Goal: Information Seeking & Learning: Learn about a topic

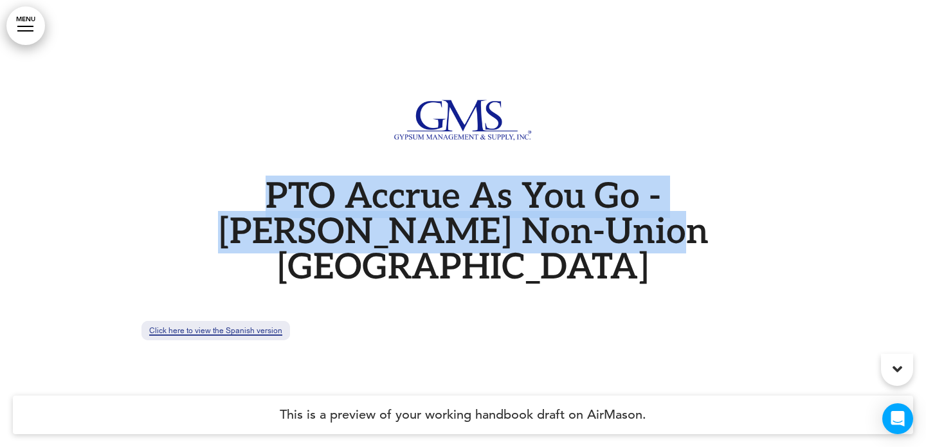
drag, startPoint x: 589, startPoint y: 254, endPoint x: 173, endPoint y: 210, distance: 418.8
click at [173, 210] on h1 "PTO Accrue As You Go - AMES Non-Union Chicago" at bounding box center [462, 232] width 643 height 106
copy h1 "PTO Accrue As You Go - AMES Non-Union Chicago"
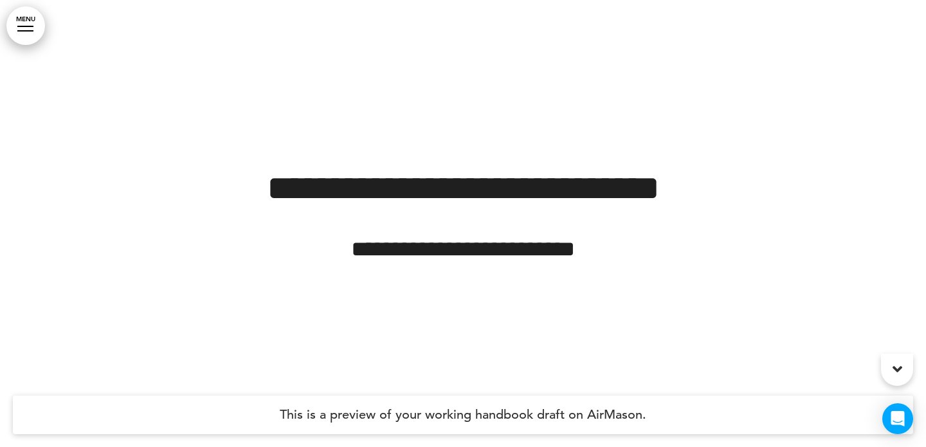
click at [608, 255] on h4 "**********" at bounding box center [462, 249] width 617 height 22
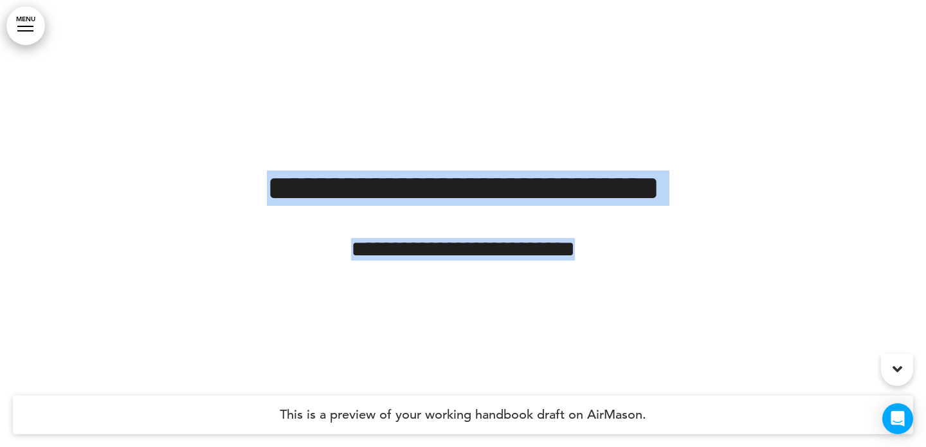
drag, startPoint x: 608, startPoint y: 252, endPoint x: 202, endPoint y: 178, distance: 412.9
click at [202, 178] on div "**********" at bounding box center [462, 215] width 617 height 90
copy div "**********"
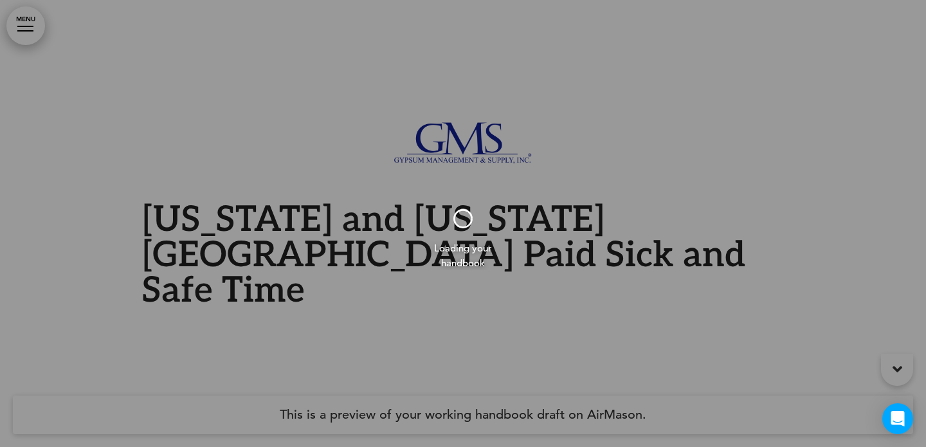
click at [386, 264] on div at bounding box center [463, 223] width 926 height 447
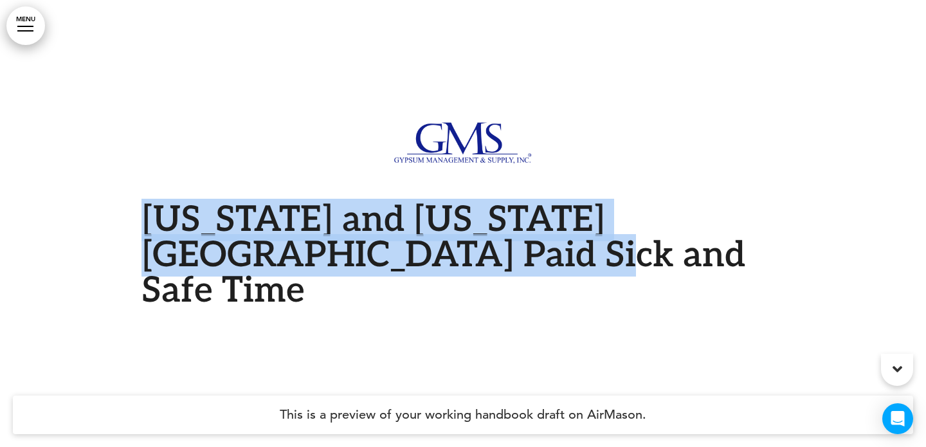
drag, startPoint x: 454, startPoint y: 273, endPoint x: 143, endPoint y: 231, distance: 313.8
click at [143, 231] on h1 "New York and New York City Paid Sick and Safe Time" at bounding box center [462, 255] width 643 height 106
copy h1 "New York and New York City Paid Sick and Safe Time"
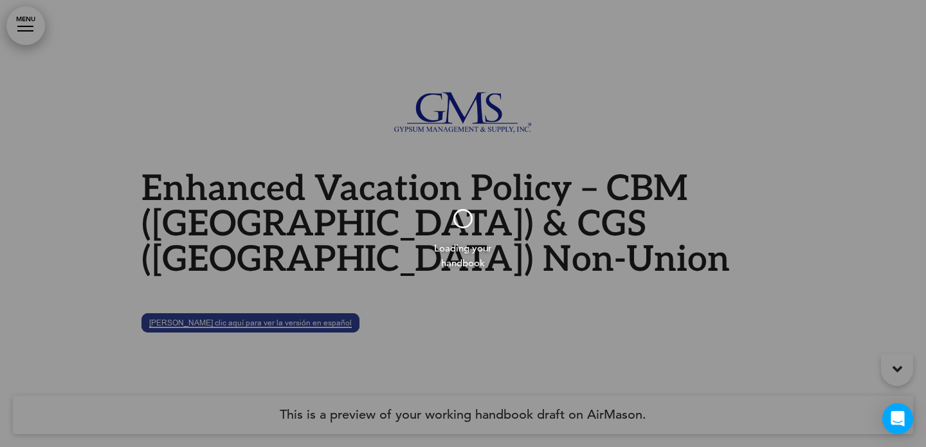
click at [541, 242] on div at bounding box center [463, 223] width 926 height 447
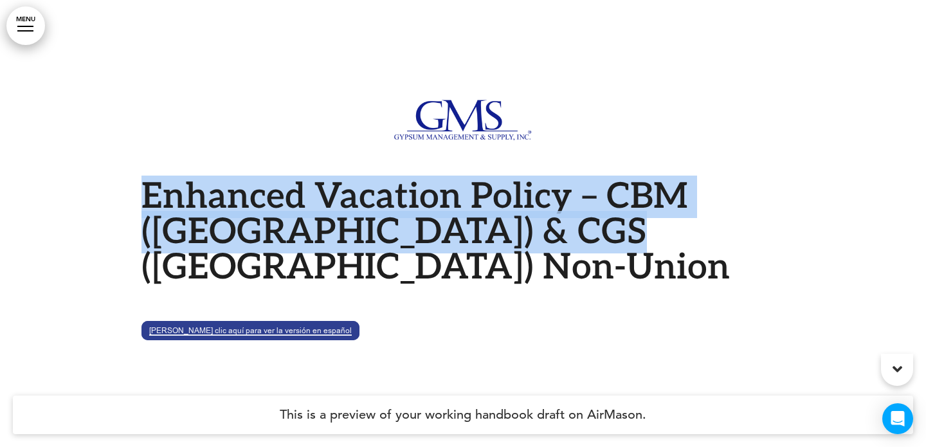
drag, startPoint x: 474, startPoint y: 253, endPoint x: 142, endPoint y: 216, distance: 334.4
click at [142, 216] on body "Are you sure you want to close this modal? Cancel Close 10 Publishing Creating …" at bounding box center [463, 223] width 926 height 447
copy h1 "Enhanced Vacation Policy – CBM (IL) & CGS (IL) Non-Union"
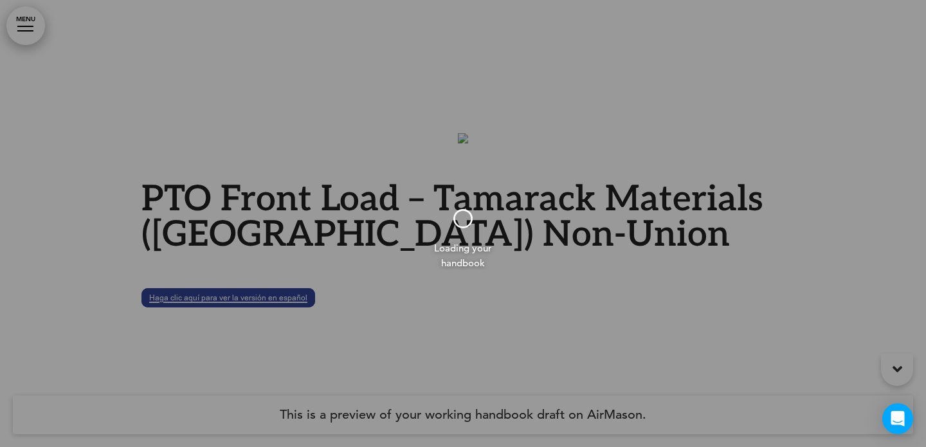
click at [357, 201] on div at bounding box center [463, 223] width 926 height 447
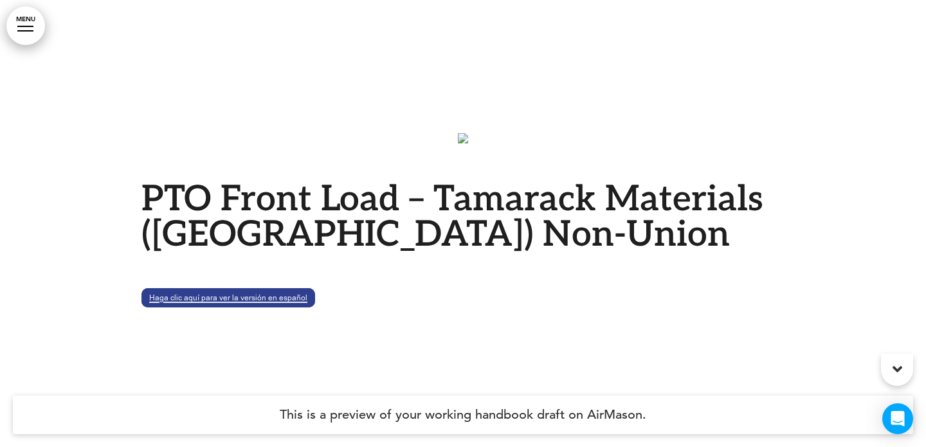
click at [456, 233] on h1 "PTO Front Load – Tamarack Materials (MN) Non-Union" at bounding box center [462, 217] width 643 height 71
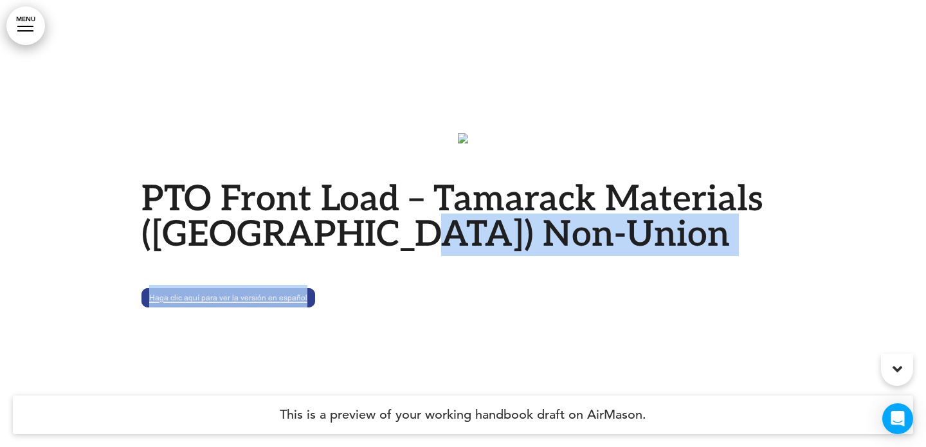
drag, startPoint x: 432, startPoint y: 239, endPoint x: 123, endPoint y: 201, distance: 311.0
click at [123, 201] on div "PTO Front Load – Tamarack Materials (MN) Non-Union Haga clic aquí para ver la v…" at bounding box center [463, 231] width 926 height 463
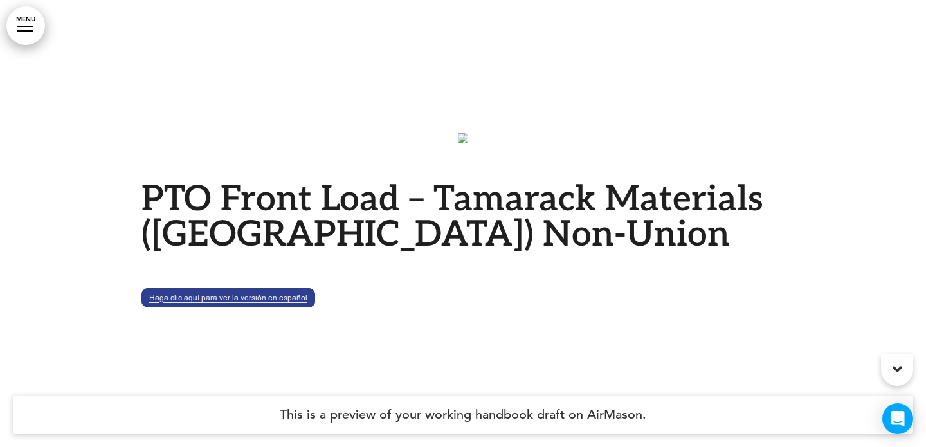
click at [175, 213] on h1 "PTO Front Load – Tamarack Materials (MN) Non-Union" at bounding box center [462, 217] width 643 height 71
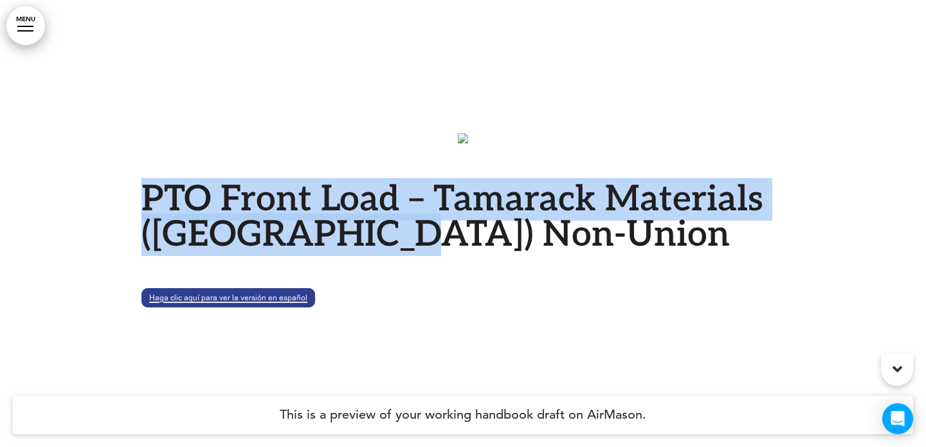
drag, startPoint x: 145, startPoint y: 200, endPoint x: 427, endPoint y: 243, distance: 285.5
click at [427, 243] on h1 "PTO Front Load – Tamarack Materials (MN) Non-Union" at bounding box center [462, 217] width 643 height 71
copy h1 "PTO Front Load – Tamarack Materials (MN) Non-Union"
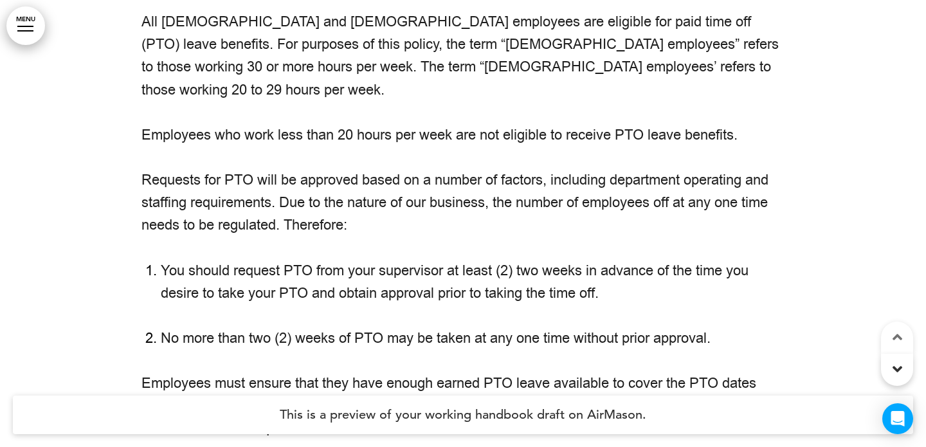
scroll to position [640, 0]
